Goal: Task Accomplishment & Management: Use online tool/utility

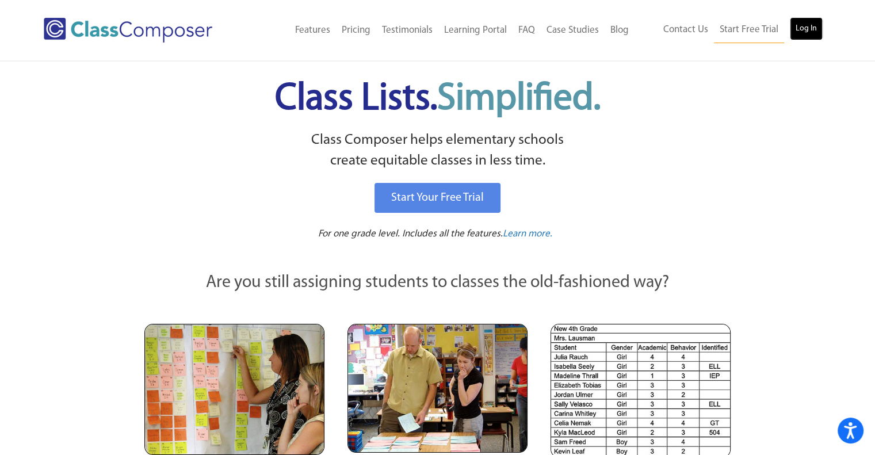
click at [809, 25] on link "Log In" at bounding box center [806, 28] width 33 height 23
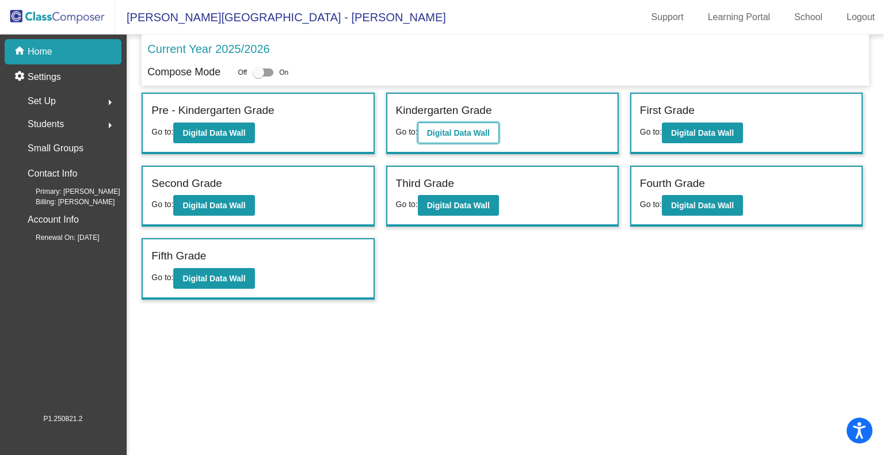
click at [475, 138] on button "Digital Data Wall" at bounding box center [458, 133] width 81 height 21
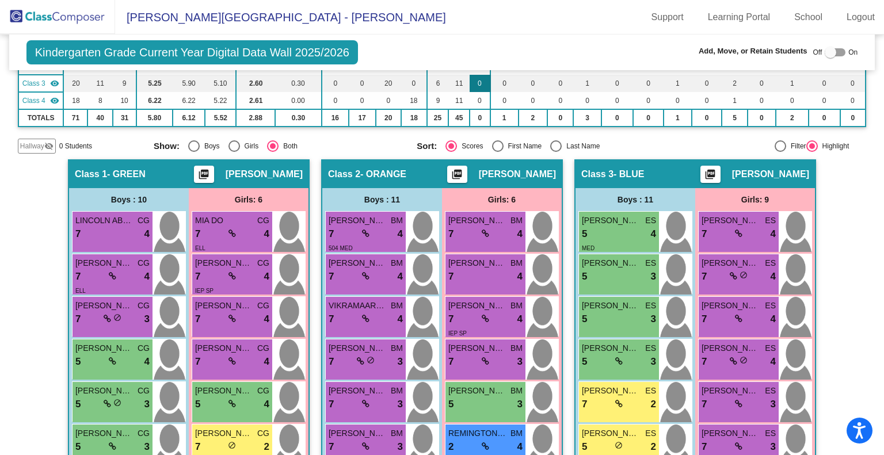
scroll to position [163, 0]
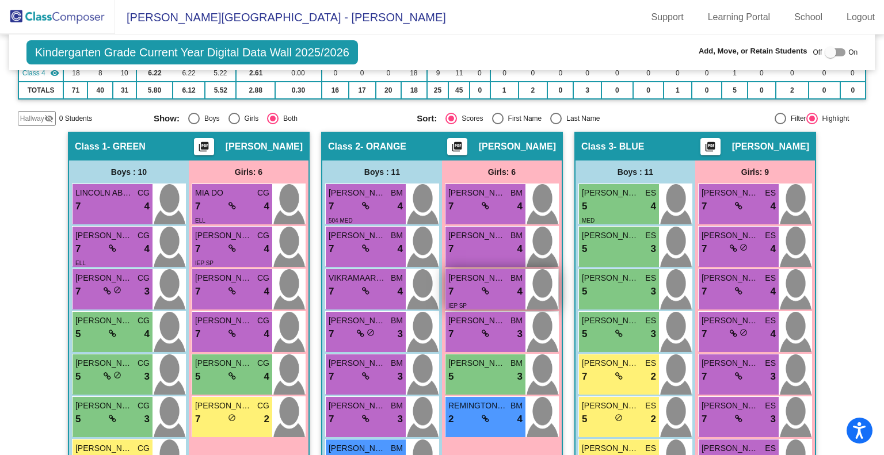
click at [482, 286] on span at bounding box center [485, 290] width 7 height 9
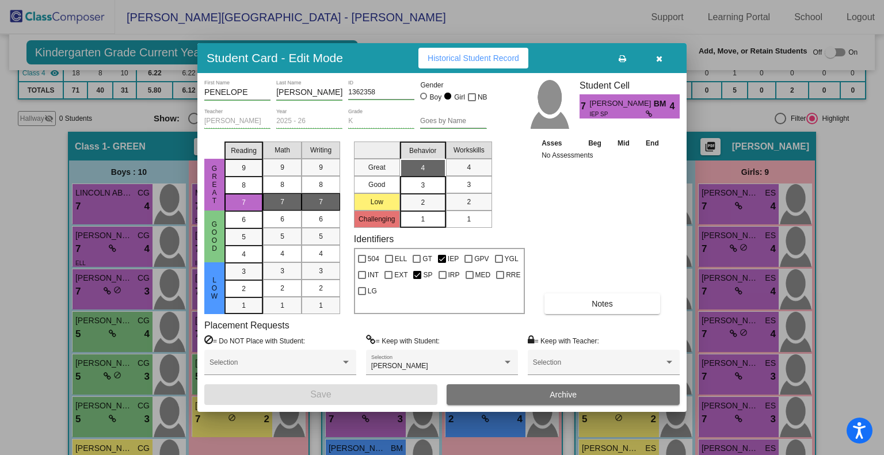
click at [659, 55] on icon "button" at bounding box center [659, 59] width 6 height 8
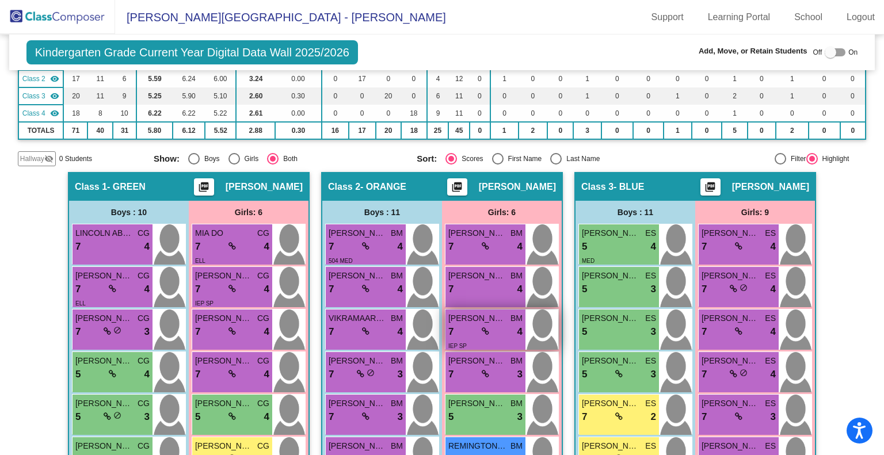
scroll to position [122, 0]
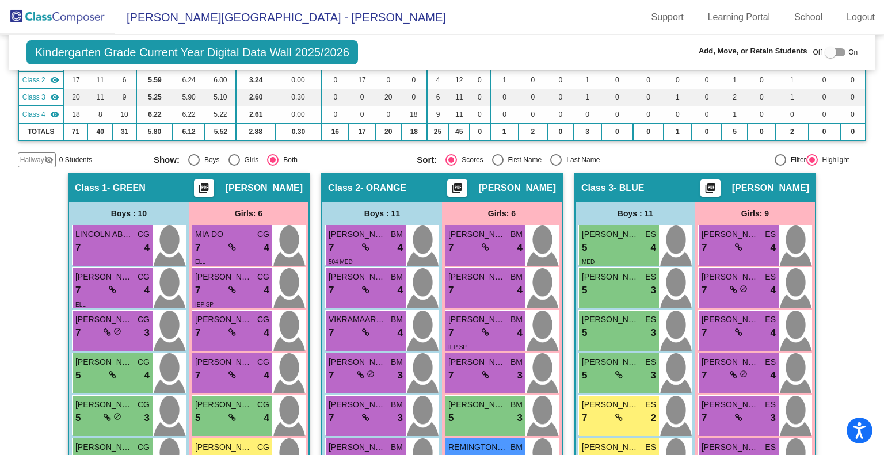
click at [496, 155] on div "Select an option" at bounding box center [498, 160] width 12 height 12
click at [497, 166] on input "First Name" at bounding box center [497, 166] width 1 height 1
radio input "true"
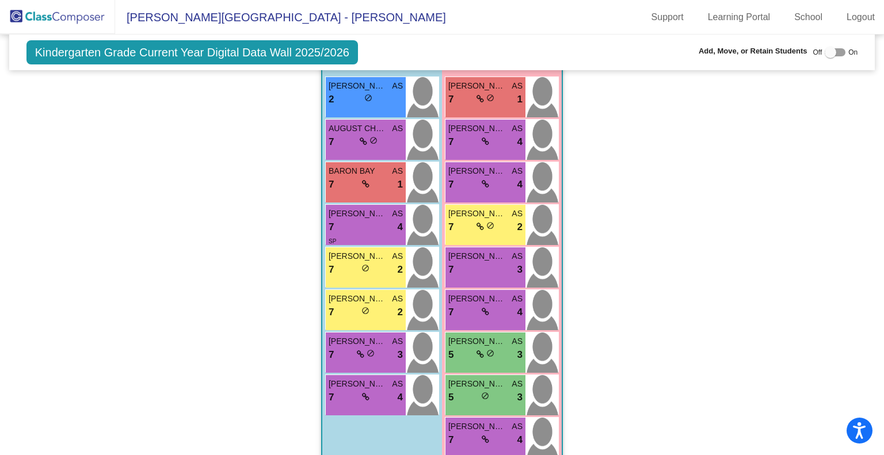
scroll to position [872, 0]
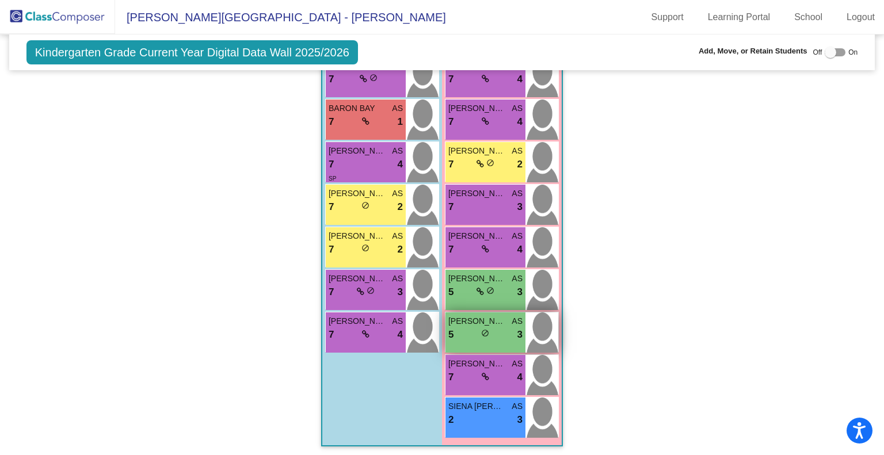
click at [464, 327] on div "5 lock do_not_disturb_alt 3" at bounding box center [485, 334] width 74 height 15
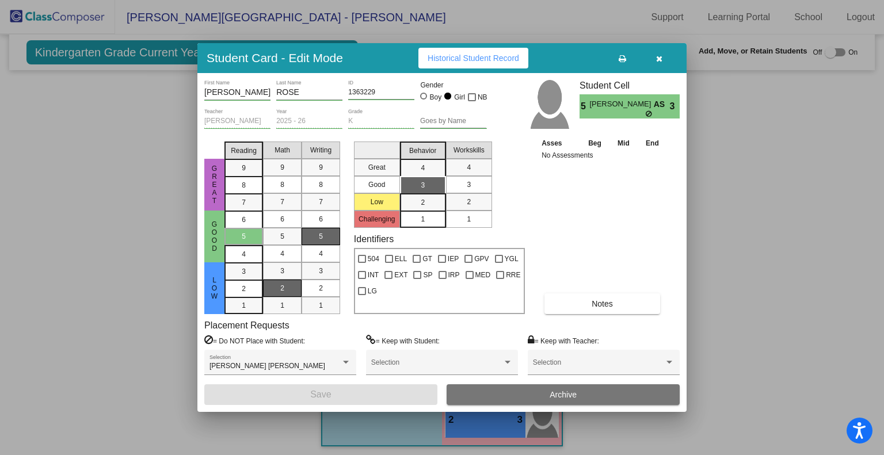
click at [660, 57] on icon "button" at bounding box center [659, 59] width 6 height 8
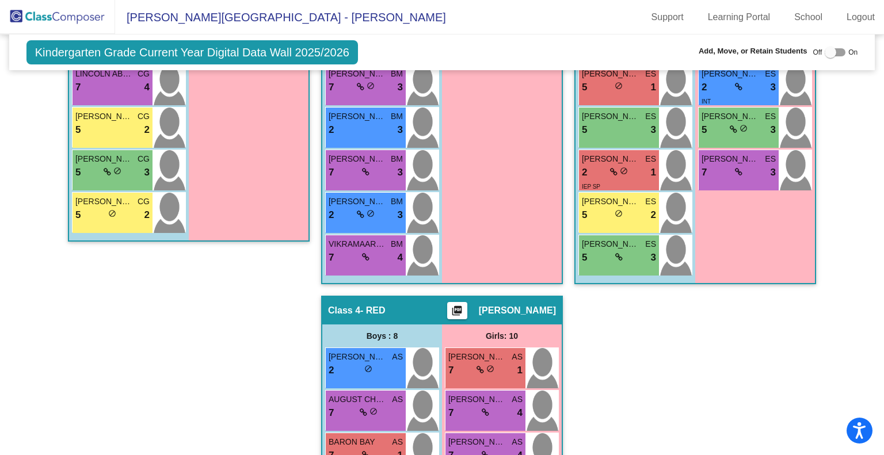
scroll to position [539, 0]
click at [500, 370] on div "7 lock do_not_disturb_alt 1" at bounding box center [485, 370] width 74 height 15
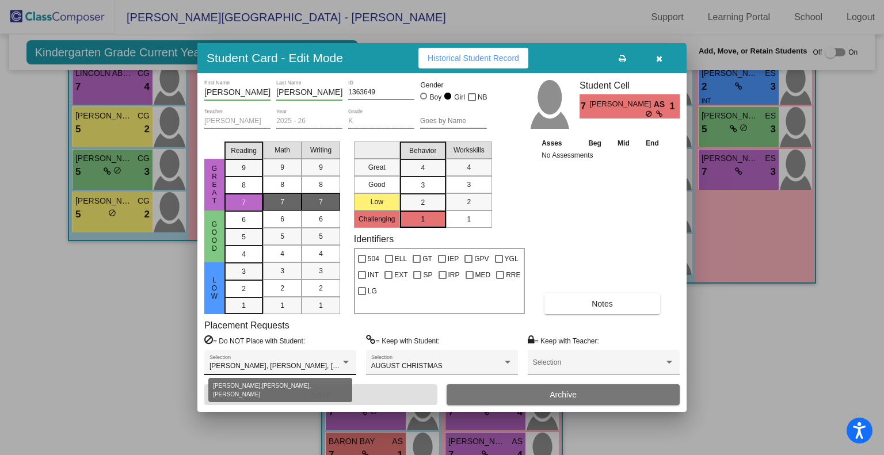
click at [348, 359] on div at bounding box center [346, 363] width 10 height 8
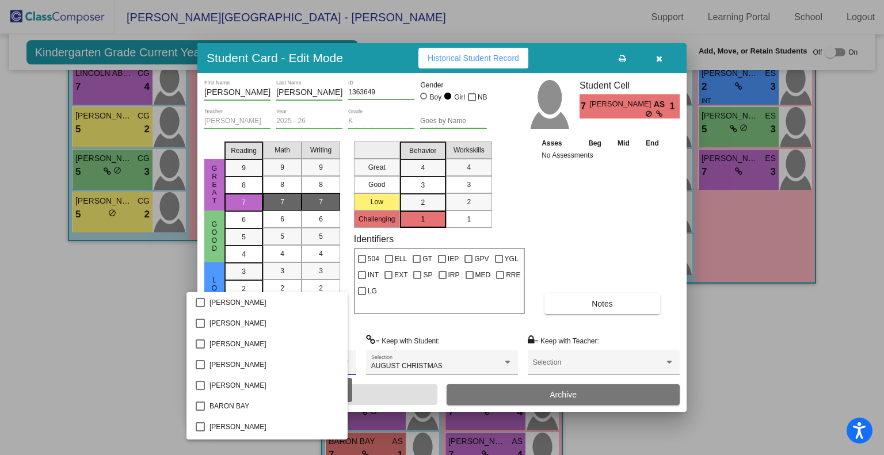
scroll to position [434, 0]
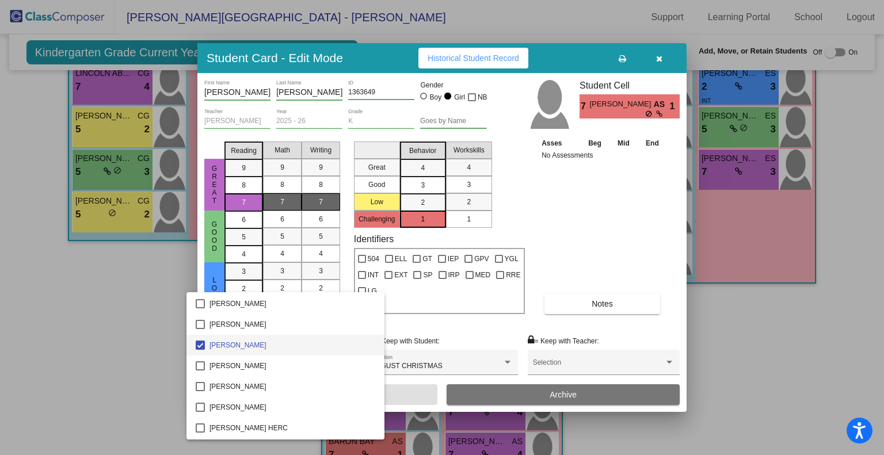
click at [619, 242] on div at bounding box center [442, 227] width 884 height 455
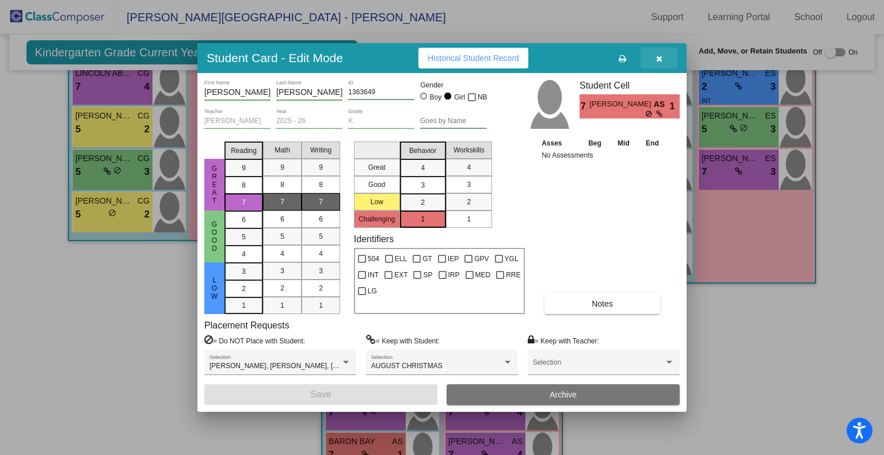
click at [660, 60] on icon "button" at bounding box center [659, 59] width 6 height 8
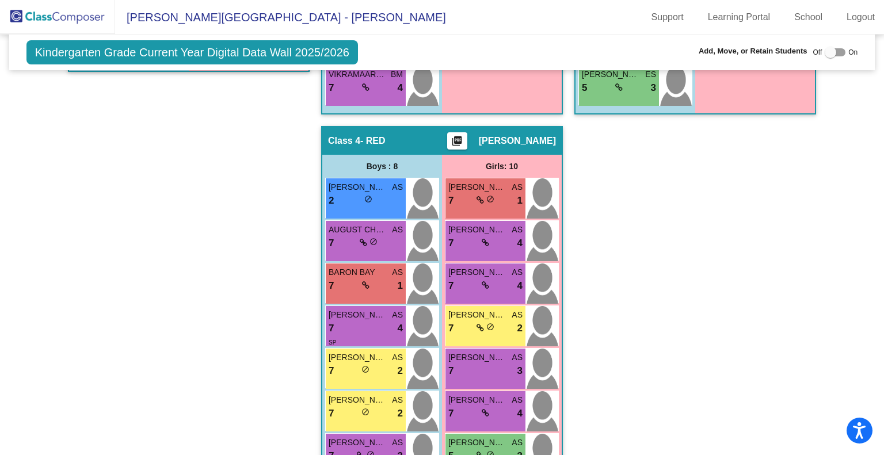
scroll to position [861, 0]
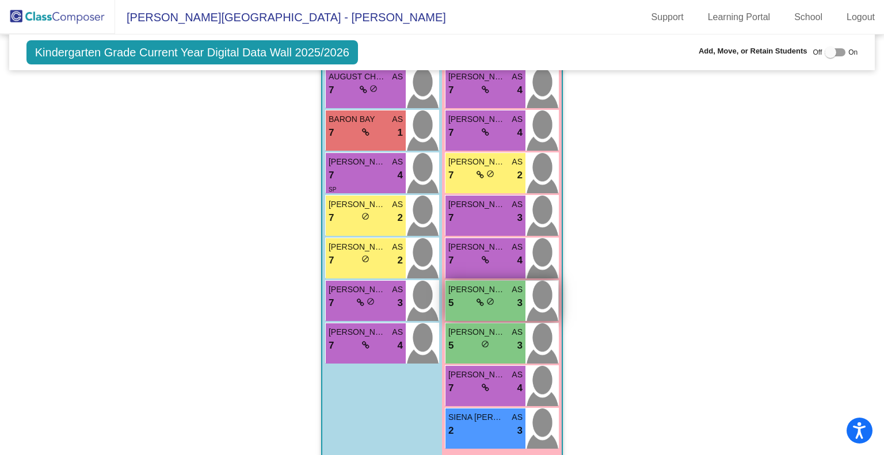
click at [464, 303] on div "5 lock do_not_disturb_alt 3" at bounding box center [485, 303] width 74 height 15
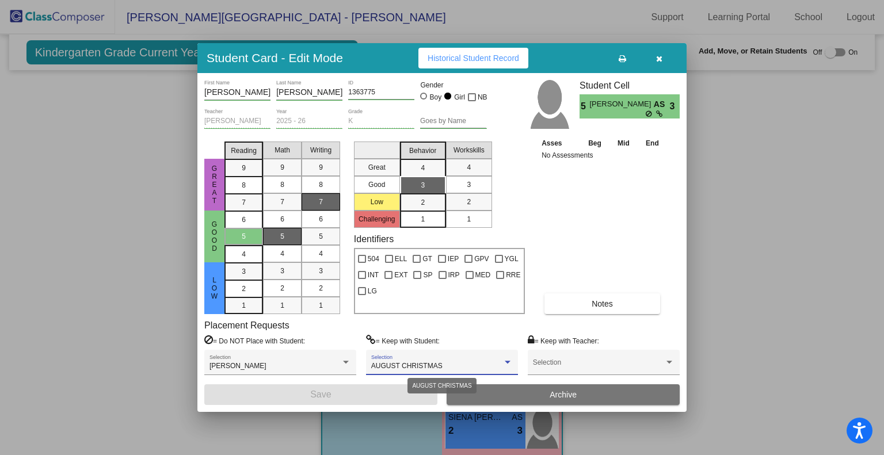
click at [509, 361] on div at bounding box center [508, 362] width 6 height 3
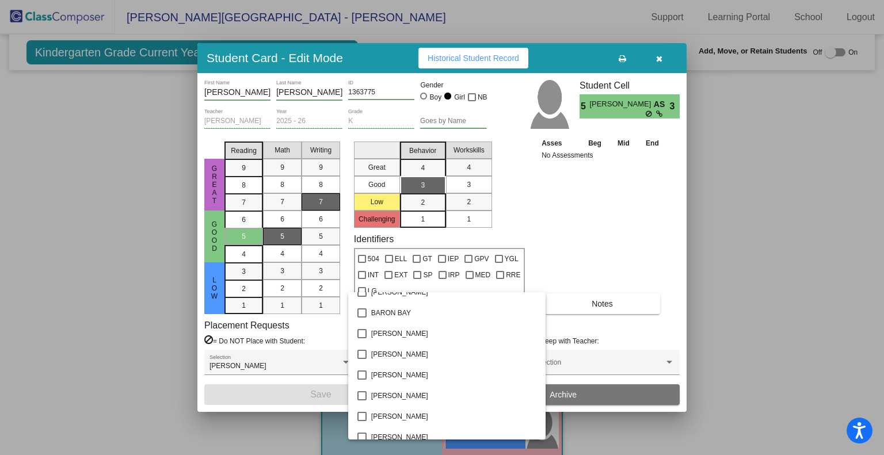
scroll to position [117, 0]
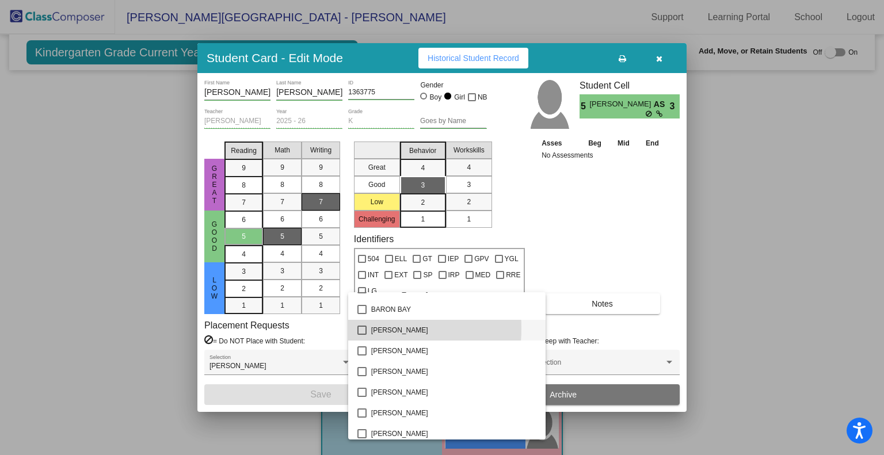
click at [359, 328] on mat-pseudo-checkbox at bounding box center [361, 330] width 9 height 9
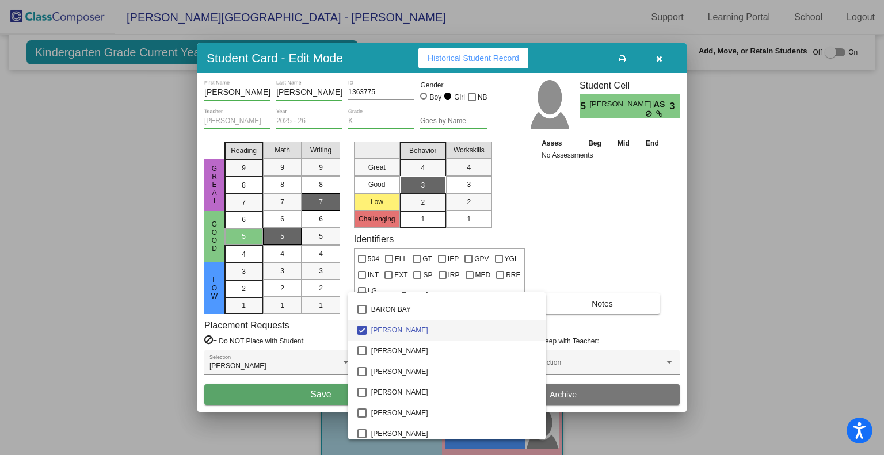
click at [615, 232] on div at bounding box center [442, 227] width 884 height 455
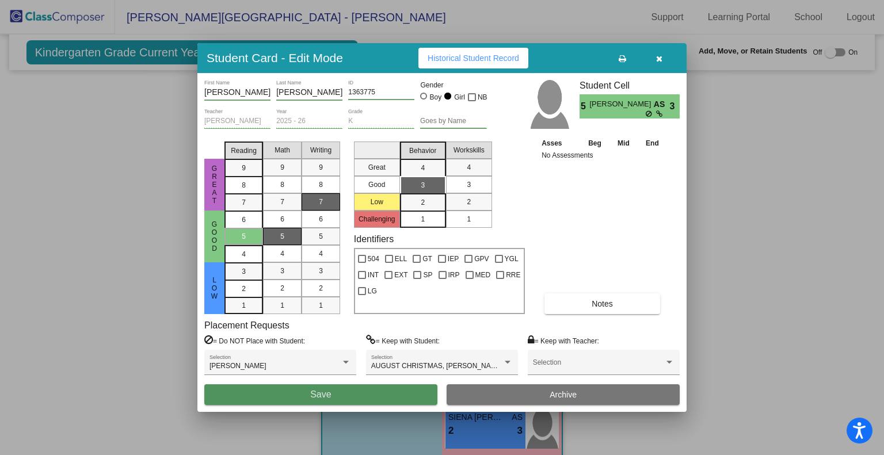
click at [382, 392] on button "Save" at bounding box center [320, 394] width 233 height 21
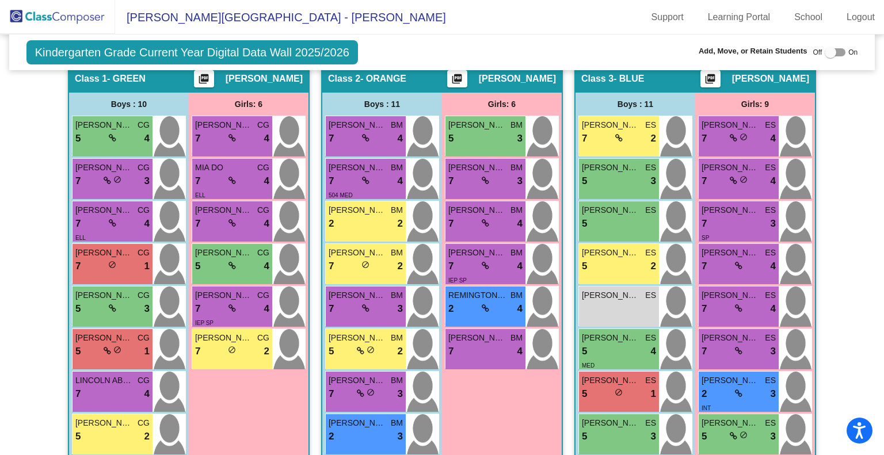
scroll to position [231, 0]
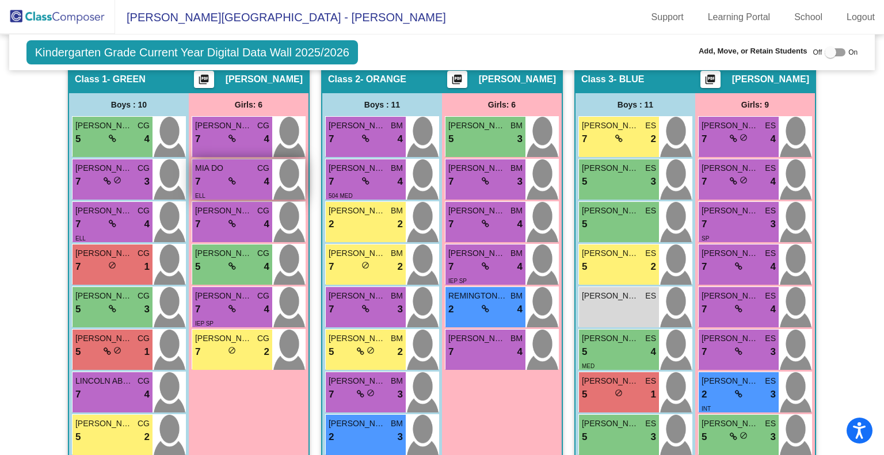
click at [241, 174] on div "7 lock do_not_disturb_alt 4" at bounding box center [232, 181] width 74 height 15
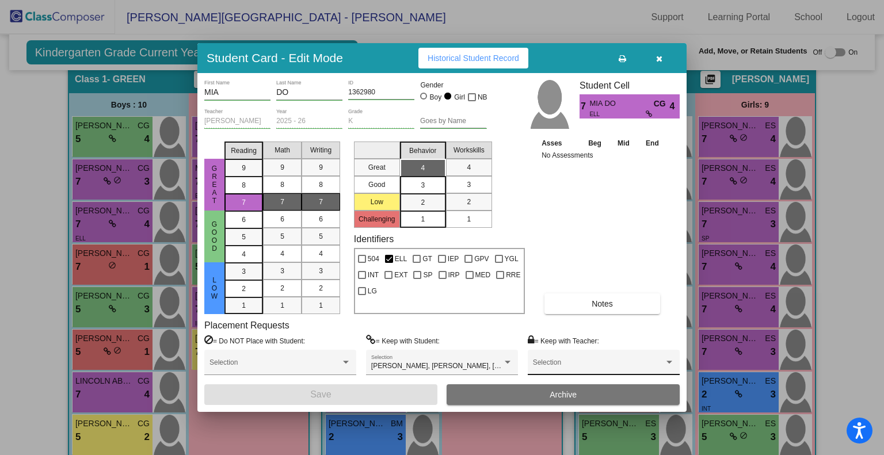
click at [656, 360] on div "Selection" at bounding box center [604, 365] width 142 height 21
click at [670, 317] on div at bounding box center [442, 227] width 884 height 455
click at [652, 54] on button "button" at bounding box center [658, 58] width 37 height 21
